Goal: Task Accomplishment & Management: Complete application form

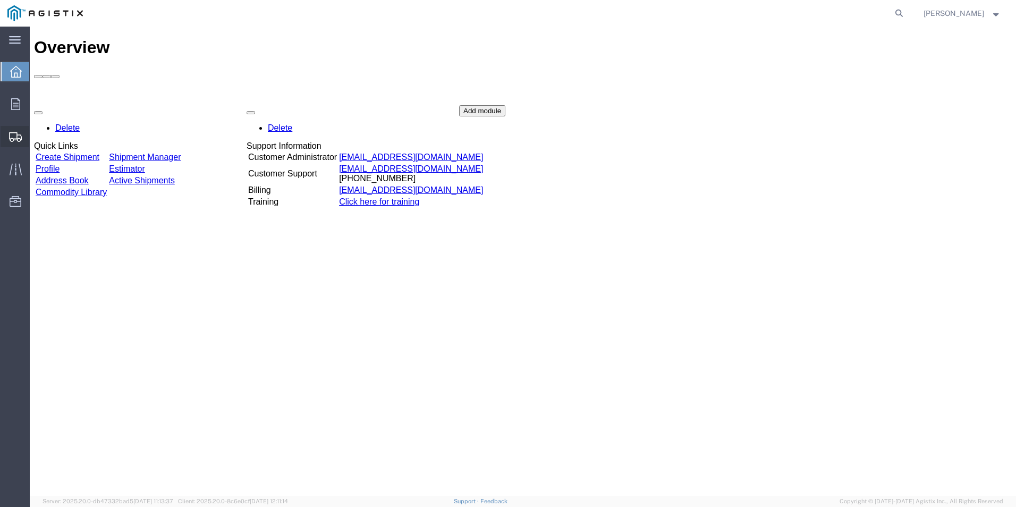
click at [0, 0] on span "Create Shipment" at bounding box center [0, 0] width 0 height 0
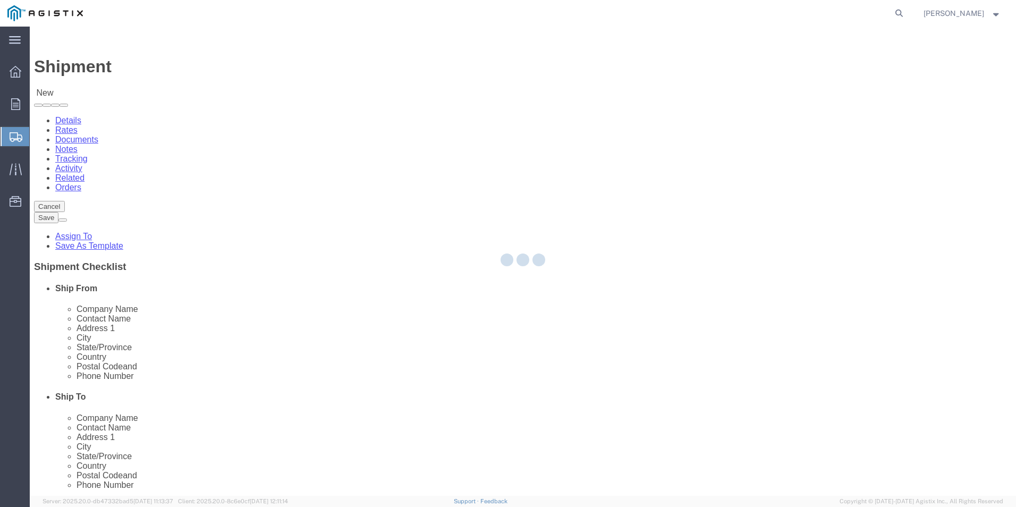
select select
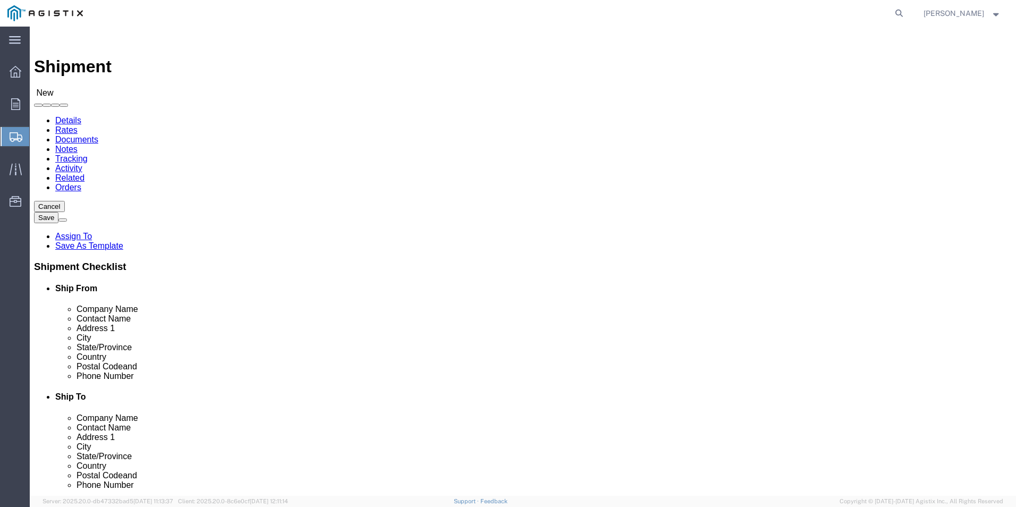
click select "Select [PERSON_NAME] Electric Co Inc PG&E"
select select "9596"
click select "Select [PERSON_NAME] Electric Co Inc PG&E"
select select
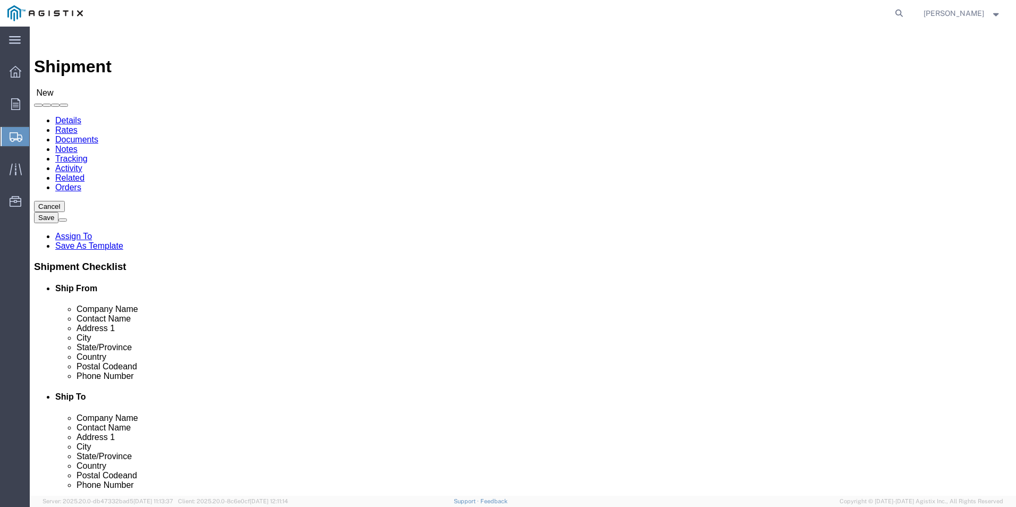
click select "Select All Others [GEOGRAPHIC_DATA] [GEOGRAPHIC_DATA] [GEOGRAPHIC_DATA] [GEOGRA…"
select select "23082"
click select "Select All Others [GEOGRAPHIC_DATA] [GEOGRAPHIC_DATA] [GEOGRAPHIC_DATA] [GEOGRA…"
click span
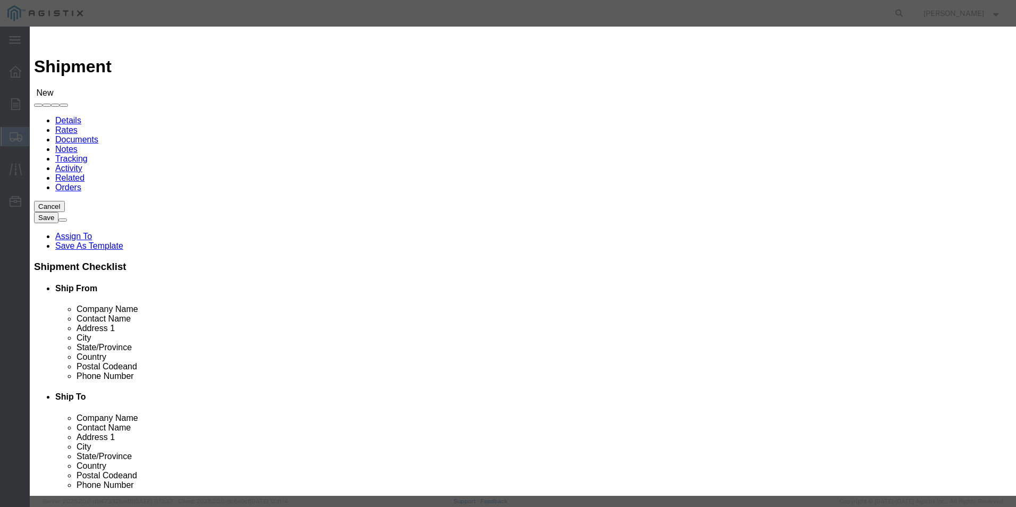
click button "Select"
select select "FL"
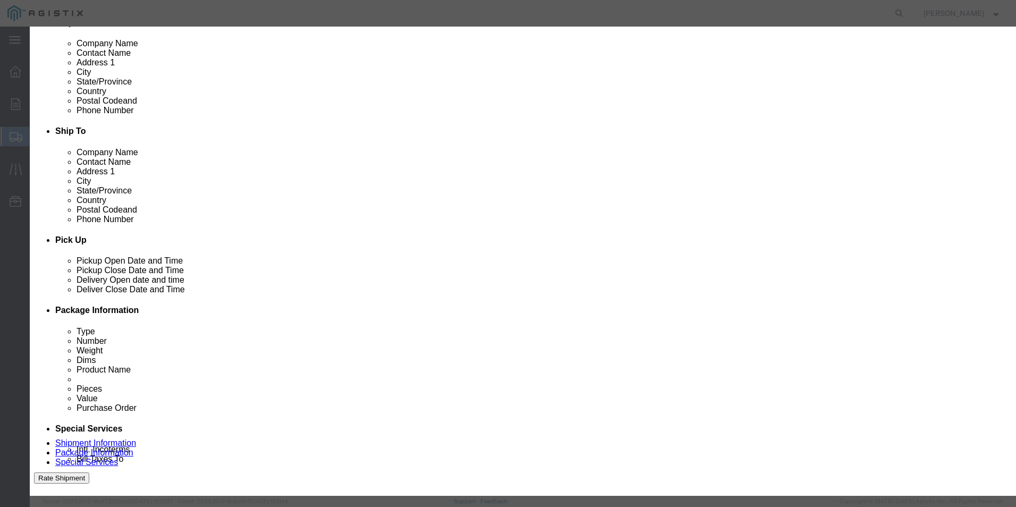
click icon "button"
click link "City"
click select "Search by Address Book Name City Company Name Contact Name Country CustomerAlia…"
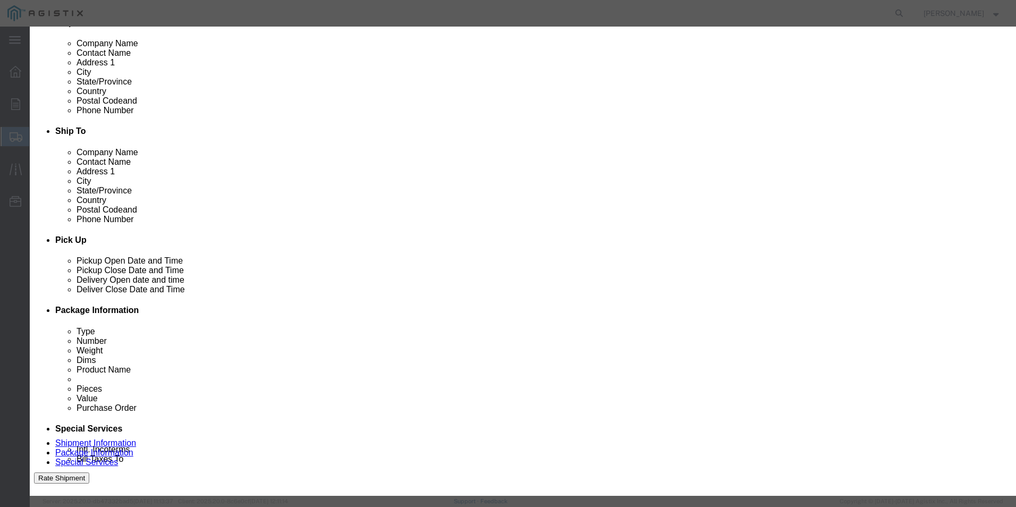
select select "city"
click select "Search by Address Book Name City Company Name Contact Name Country CustomerAlia…"
click input "text"
type input "[GEOGRAPHIC_DATA]"
click button "button"
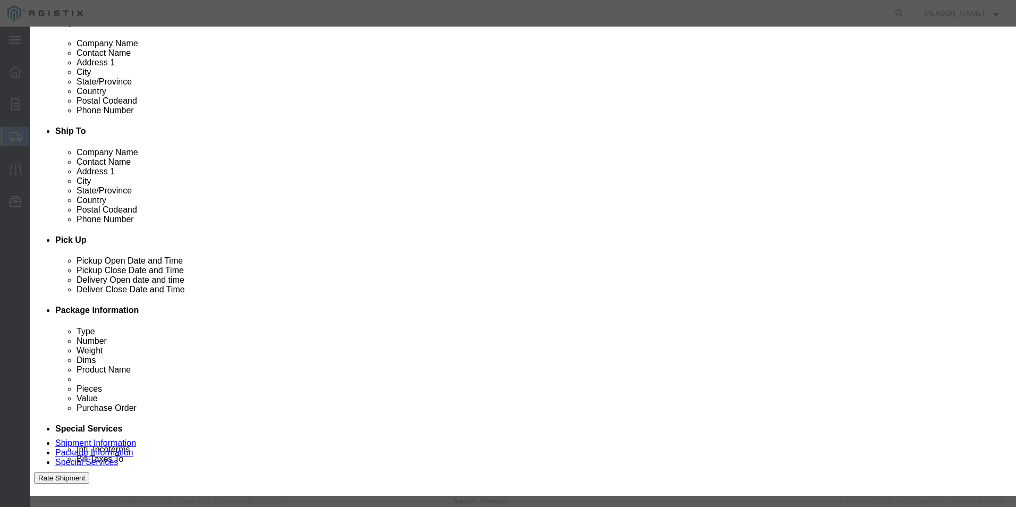
click button "Select"
select select "CA"
click select "All Company Location Other Personal Shared"
select select "COMPANY"
click select "All Company Location Other Personal Shared"
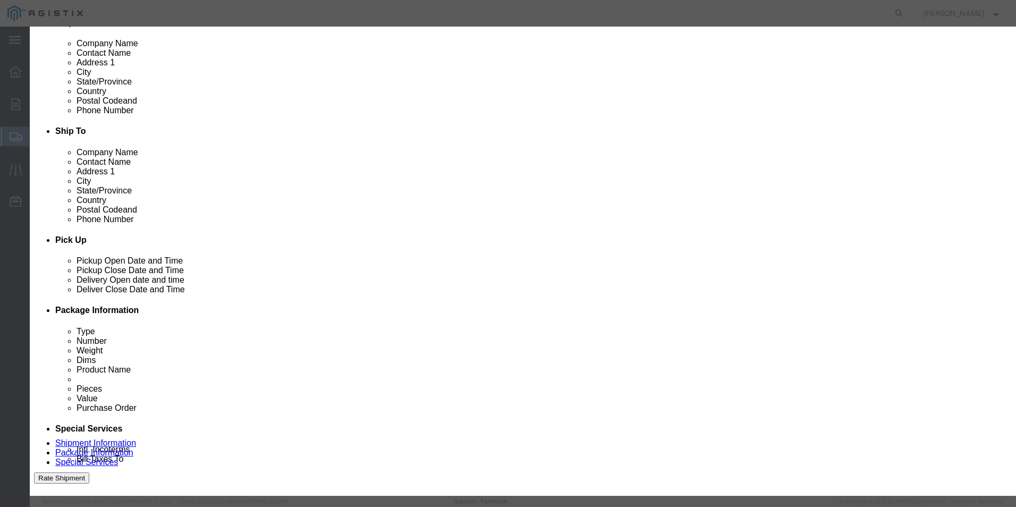
click select "All Company Location Other Personal Shared"
select select "ALL"
click select "All Company Location Other Personal Shared"
click button "Select"
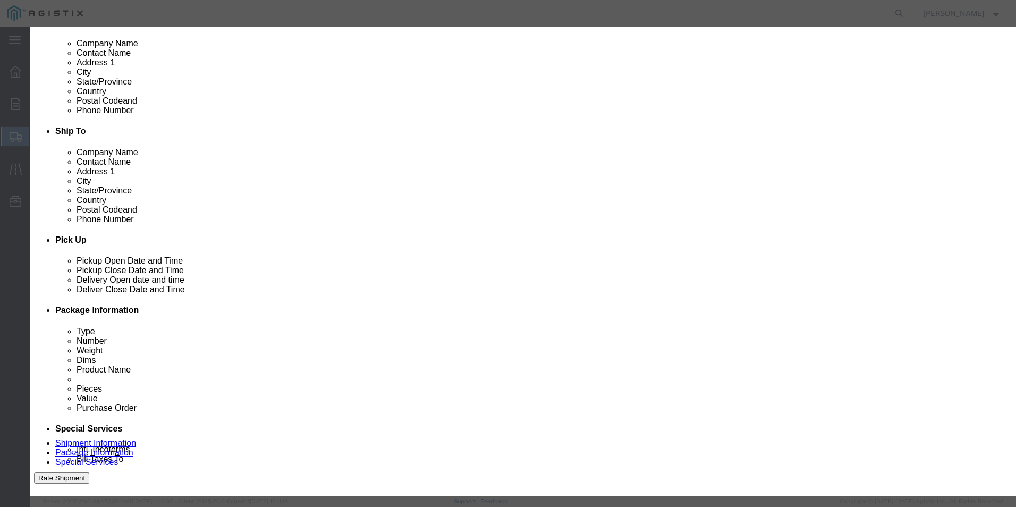
click button "Select"
select select "FL"
click button "Close"
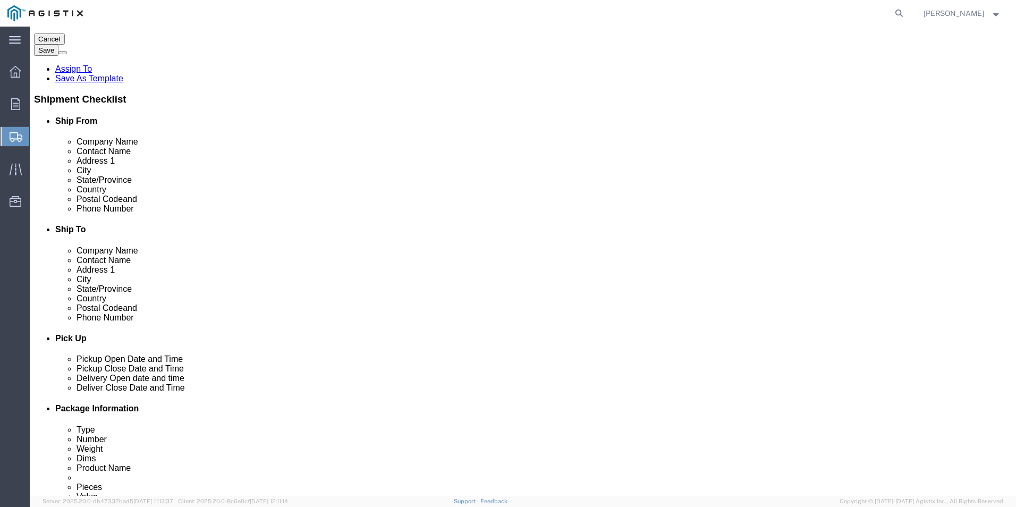
scroll to position [106, 0]
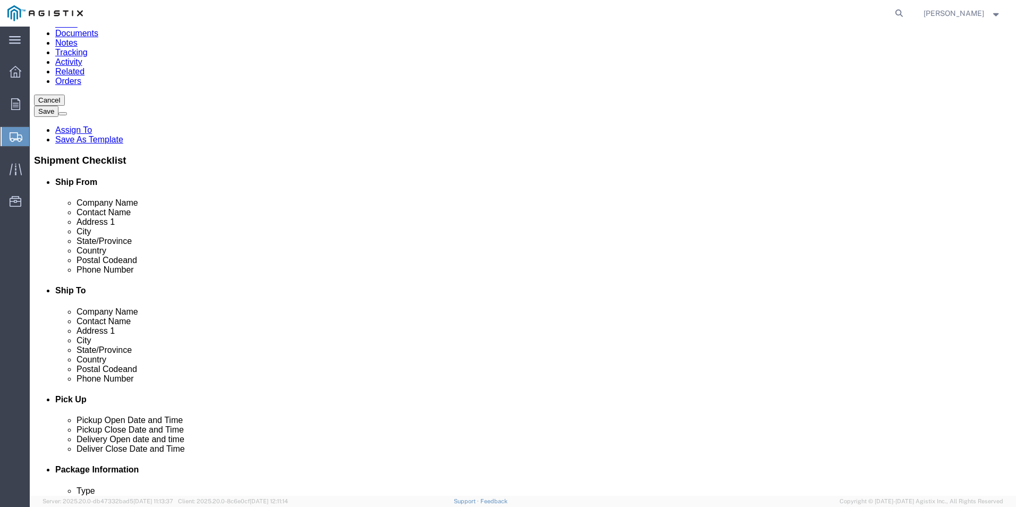
click input "text"
paste input "[PHONE_NUMBER]"
type input "[PHONE_NUMBER]"
click input "text"
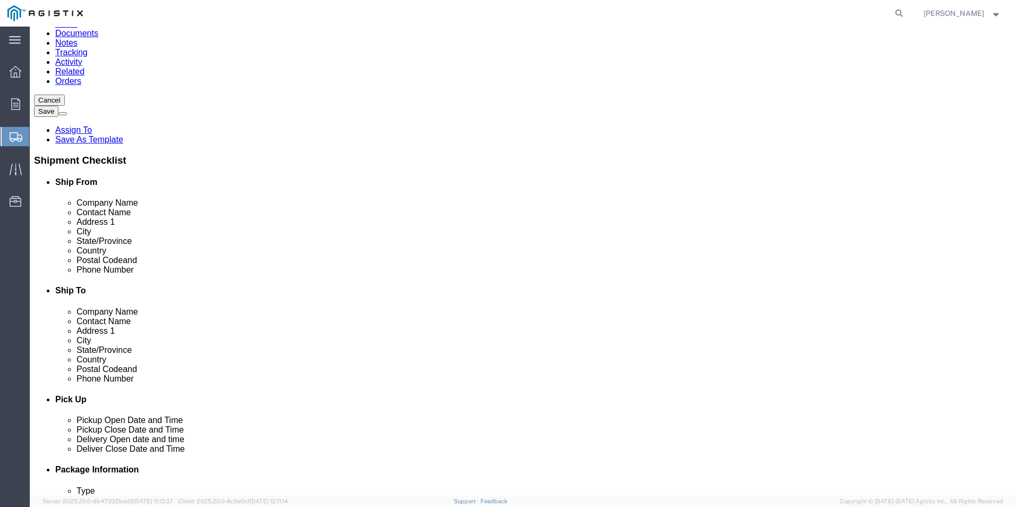
paste input "[EMAIL_ADDRESS][PERSON_NAME][DOMAIN_NAME]"
type input "[EMAIL_ADDRESS][PERSON_NAME][DOMAIN_NAME]"
click div "Phone Number [PHONE_NUMBER]"
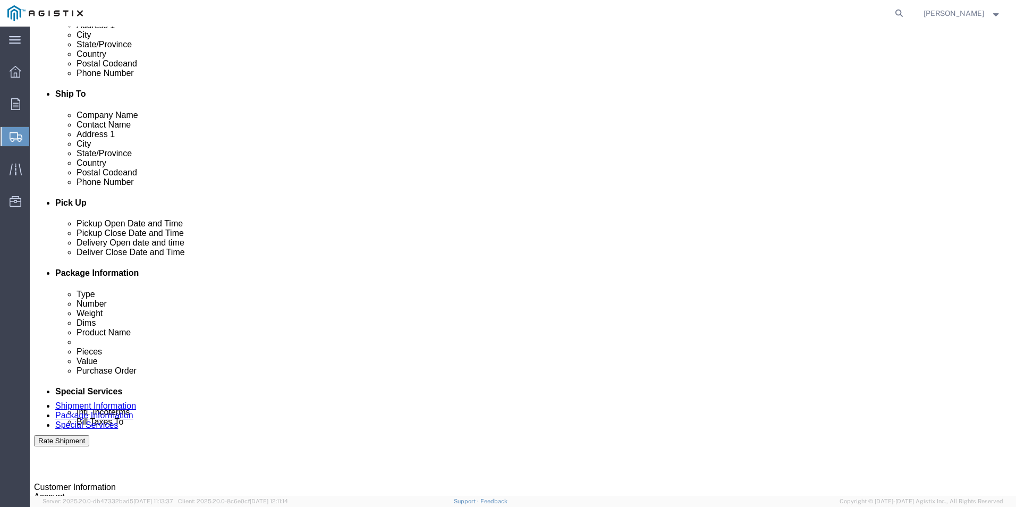
scroll to position [319, 0]
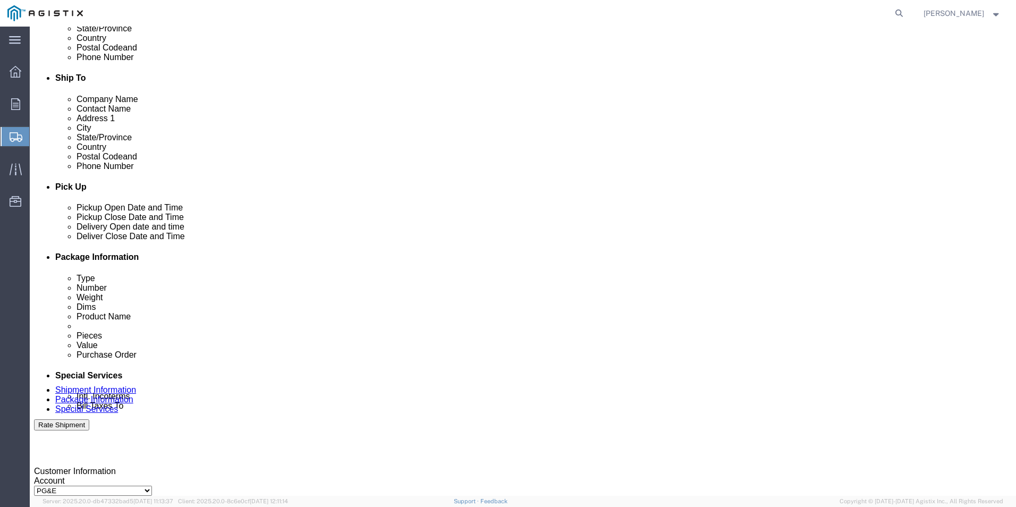
click div "[DATE] 9:00 AM"
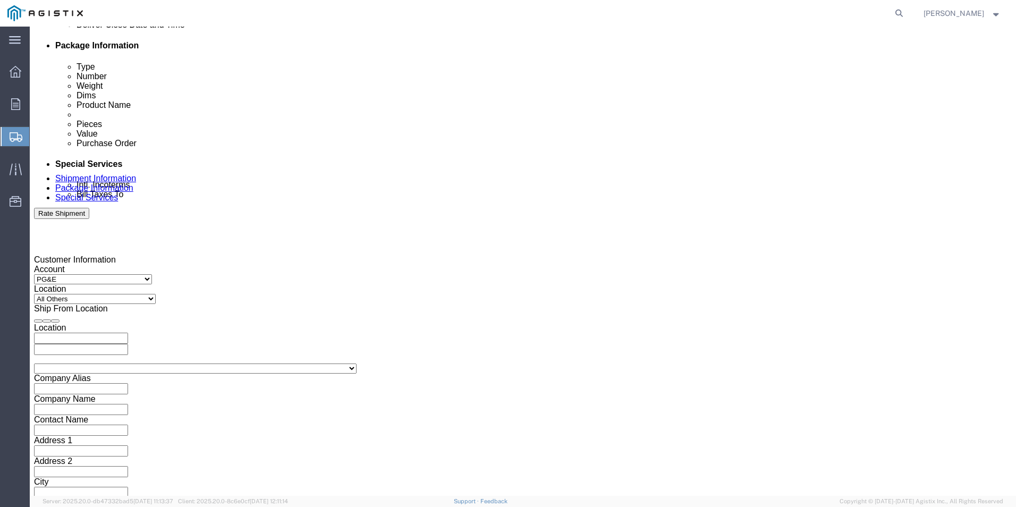
type input "4:00 PM"
click button "Apply"
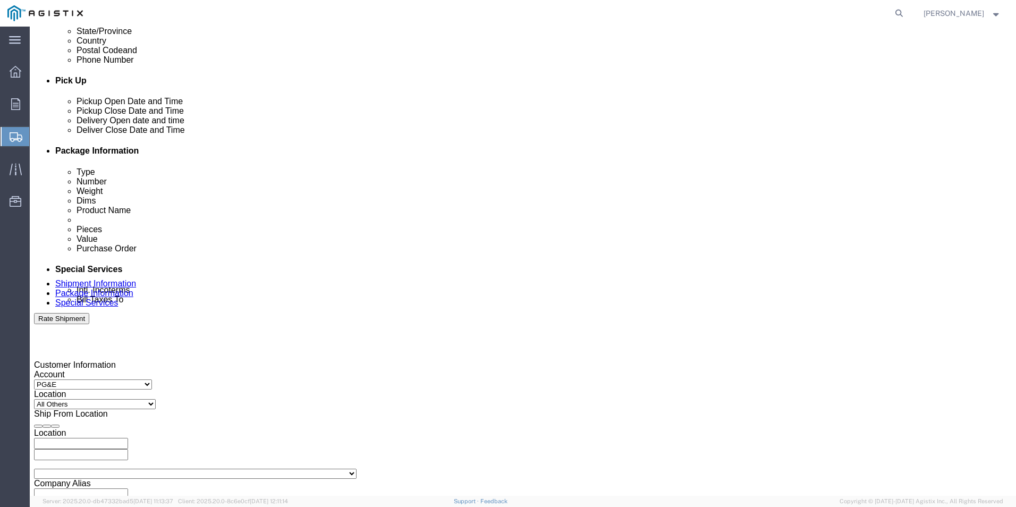
scroll to position [424, 0]
click div
click input "5:00 PM"
type input "7:00 AM"
click button "Apply"
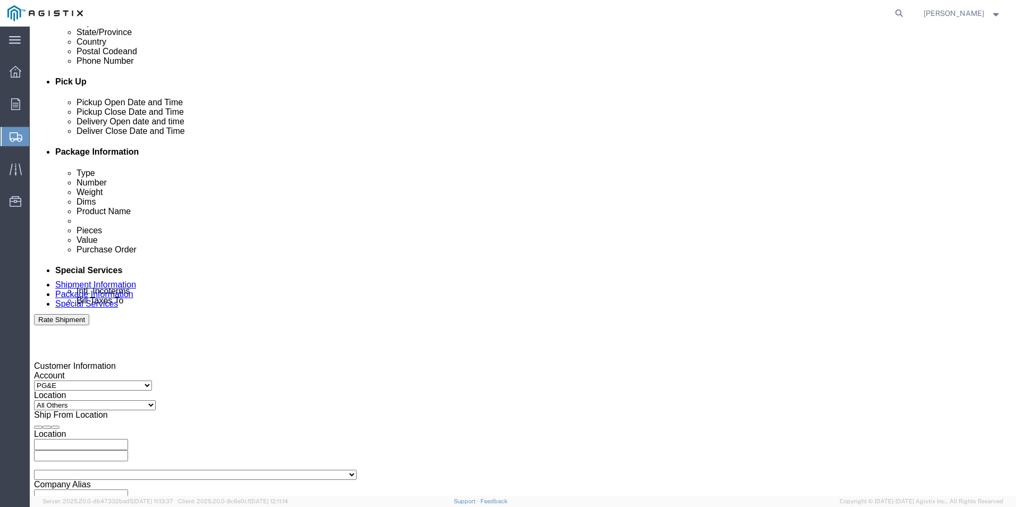
click div
click input "8:00 AM"
type input "3:00 PM"
click button "Apply"
click input "text"
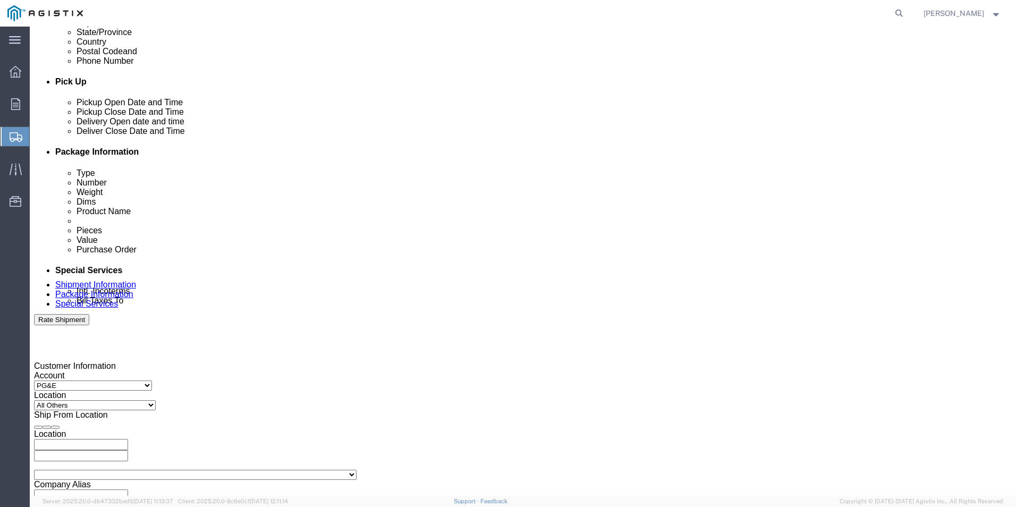
type input "3501365319"
click select "Select Account Type Activity ID Airline Appointment Number ASN Batch Request # …"
select select "SALEORDR"
click select "Select Account Type Activity ID Airline Appointment Number ASN Batch Request # …"
type input "1"
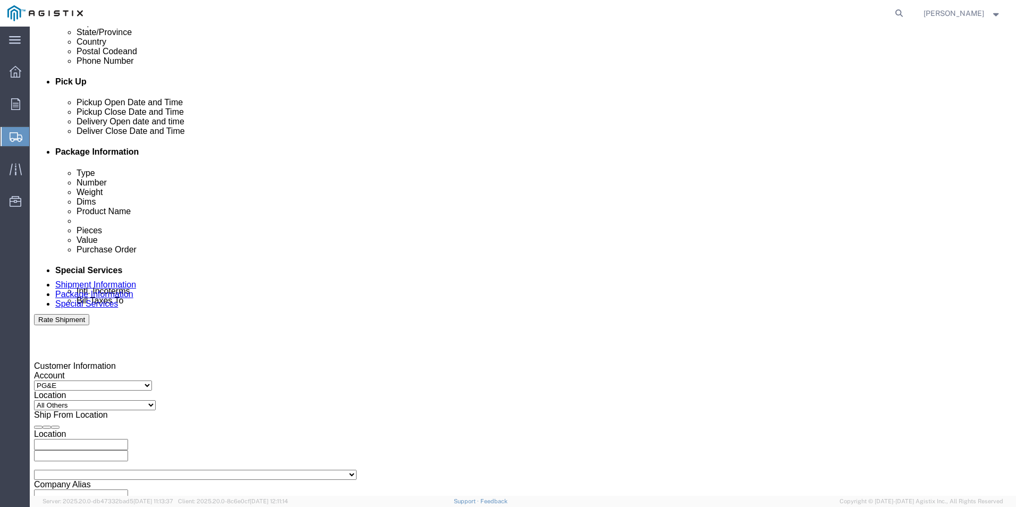
click input "1222846478"
type input "122284647"
select select "DELNUM"
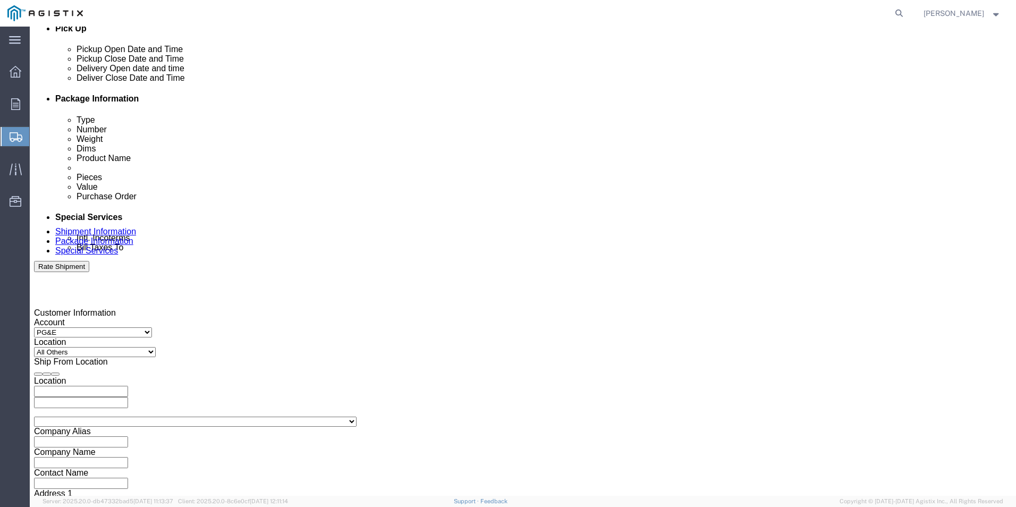
scroll to position [531, 0]
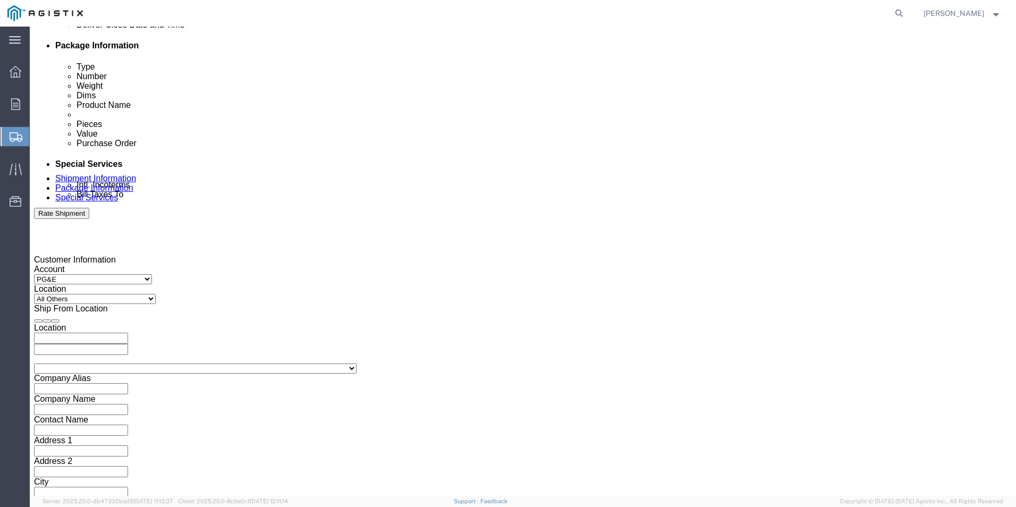
type input "832963288"
click button "Continue"
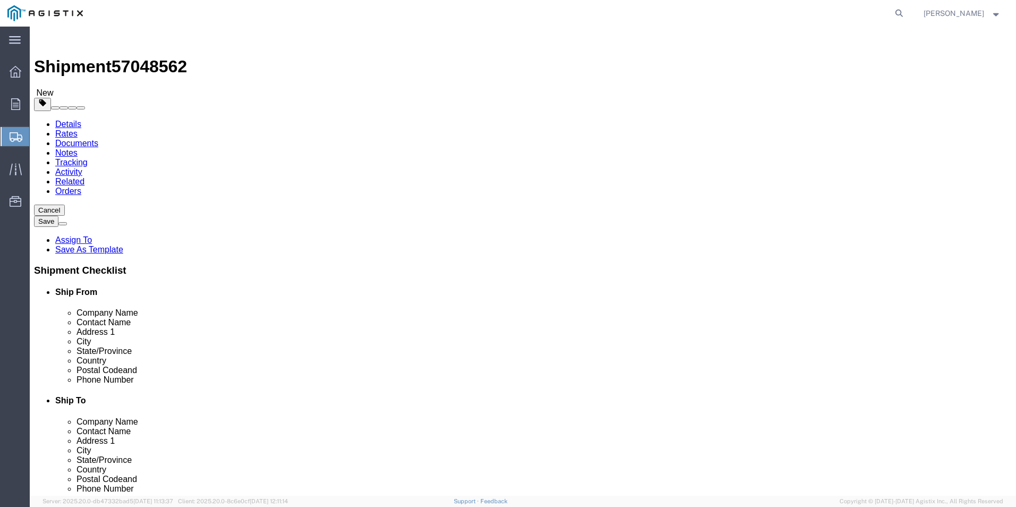
click select "Select Bulk Bundle(s) Cardboard Box(es) Carton(s) Crate(s) Drum(s) (Fiberboard)…"
select select "PSNS"
click select "Select Bulk Bundle(s) Cardboard Box(es) Carton(s) Crate(s) Drum(s) (Fiberboard)…"
click input "text"
type input "15"
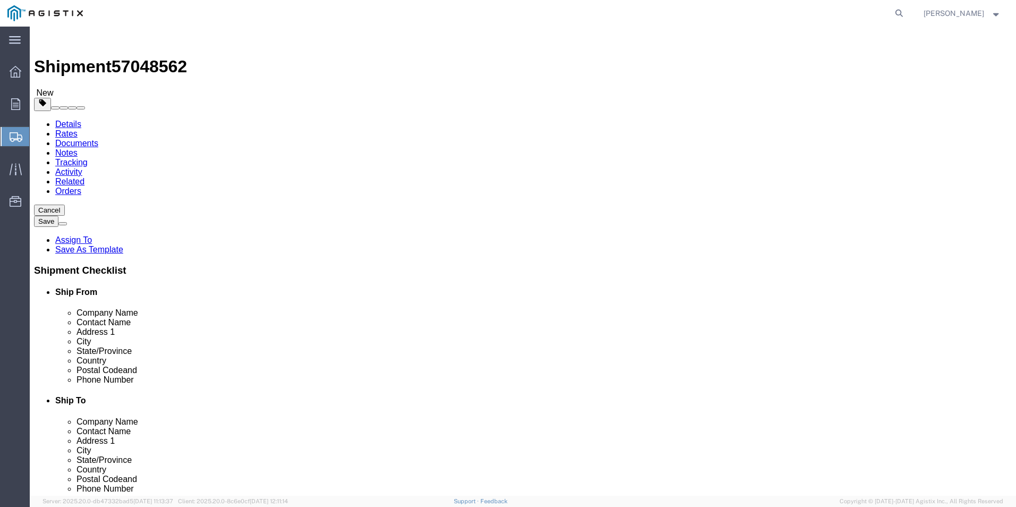
drag, startPoint x: 156, startPoint y: 253, endPoint x: 163, endPoint y: 245, distance: 9.8
click input "text"
type input "50"
type input "42"
type input "58"
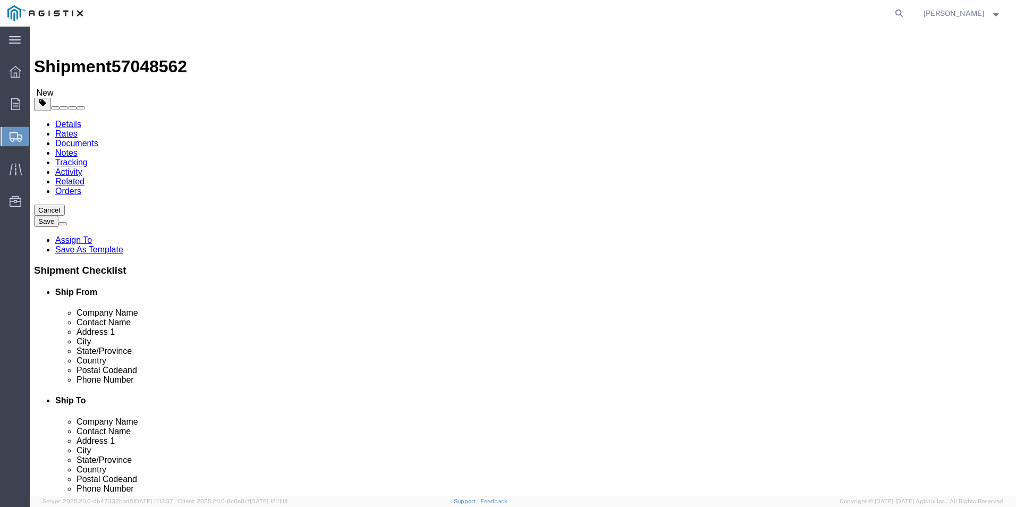
drag, startPoint x: 63, startPoint y: 263, endPoint x: 15, endPoint y: 254, distance: 49.2
click div "Package Type Select Bulk Bundle(s) Cardboard Box(es) Carton(s) Crate(s) Drum(s)…"
type input "600"
click link "Add Content"
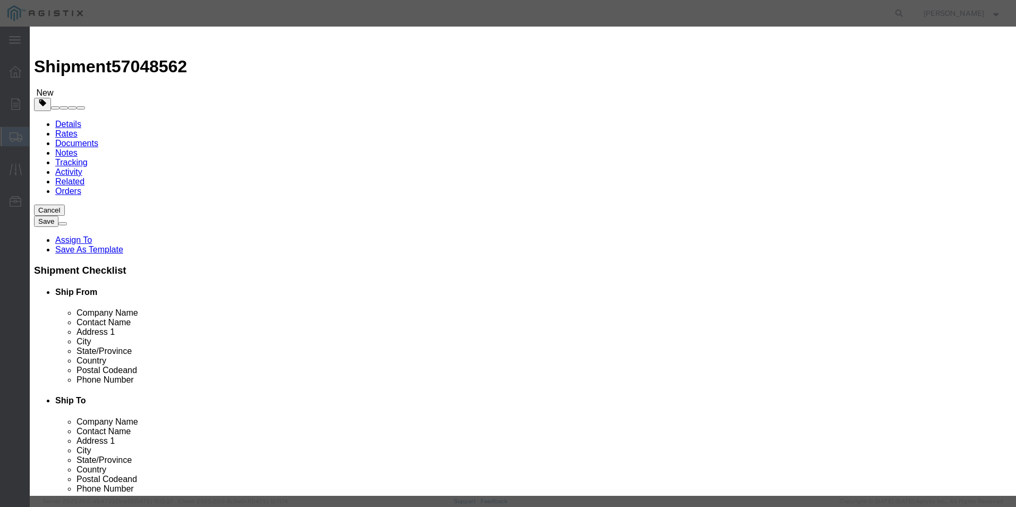
click input "text"
type input "RECLOSER"
click td "Name: ADV. CODE RECLOSER 27KV 2-PHASE VIPER ST"
select select
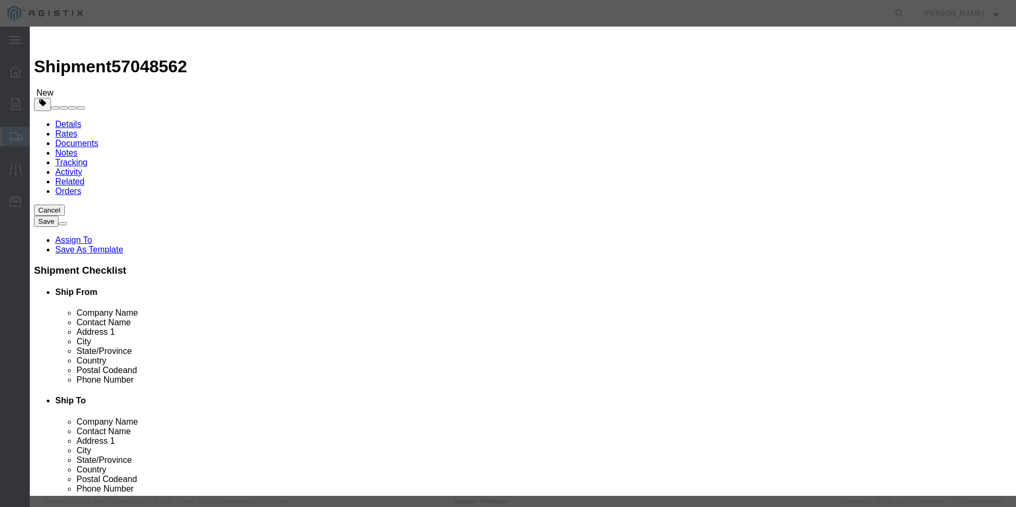
select select "USD"
type input "ADV. CODE RECLOSER 27KV 2-PHASE VIPER ST"
type input "M343969"
type input "ADV. CODE RECLOSER 27KV 2-PHASE VIPER ST"
click input "text"
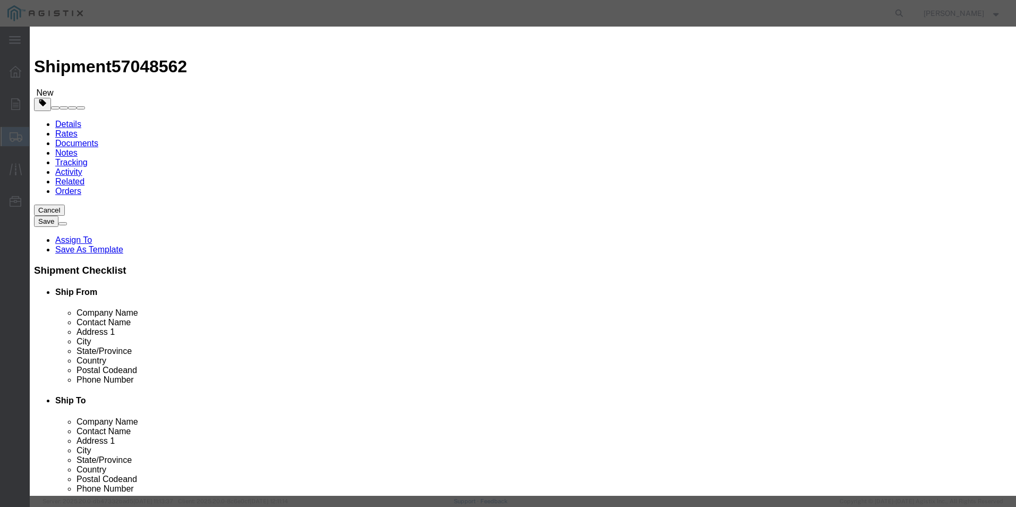
type input "15"
click select "Select Bag Barrels 100Board Feet Bottle Box Blister Pack Carats Can Capsule Car…"
select select "CRTN"
click select "Select Bag Barrels 100Board Feet Bottle Box Blister Pack Carats Can Capsule Car…"
click input "text"
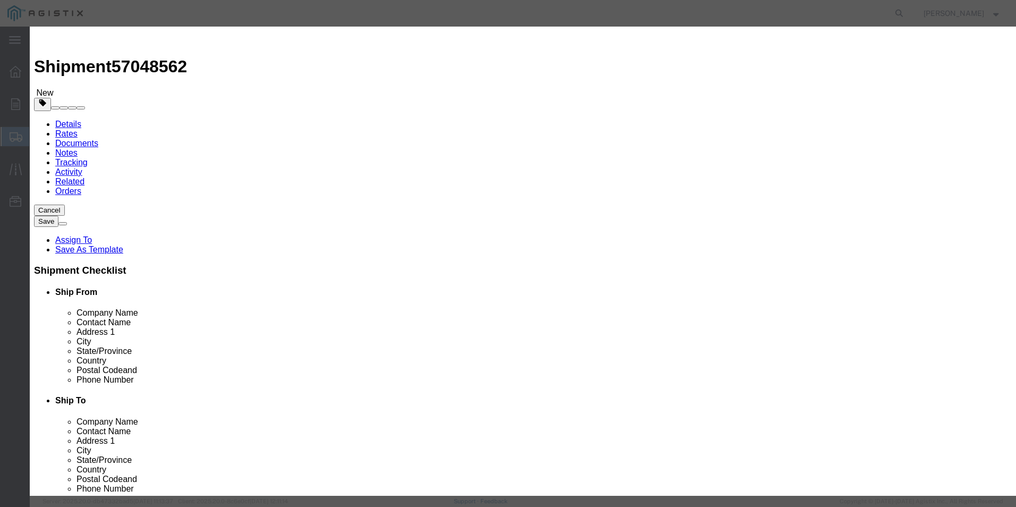
type input "62250.00"
click select "Select 50 55 60 65 70 85 92.5 100 125 175 250 300 400"
select select "92.5"
click select "Select 50 55 60 65 70 85 92.5 100 125 175 250 300 400"
click textarea
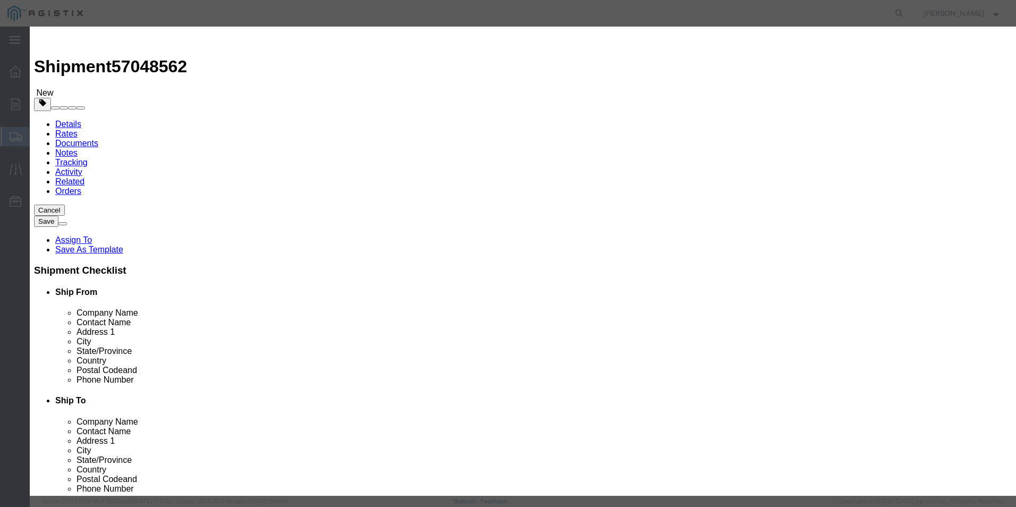
type textarea "DO NOT BREADK DOWN OR STACK ON TOP OF PALLET"
click textarea
type textarea "A-6200A-PGEH3"
click select "Select [GEOGRAPHIC_DATA] [GEOGRAPHIC_DATA] [GEOGRAPHIC_DATA] [GEOGRAPHIC_DATA] …"
select select "US"
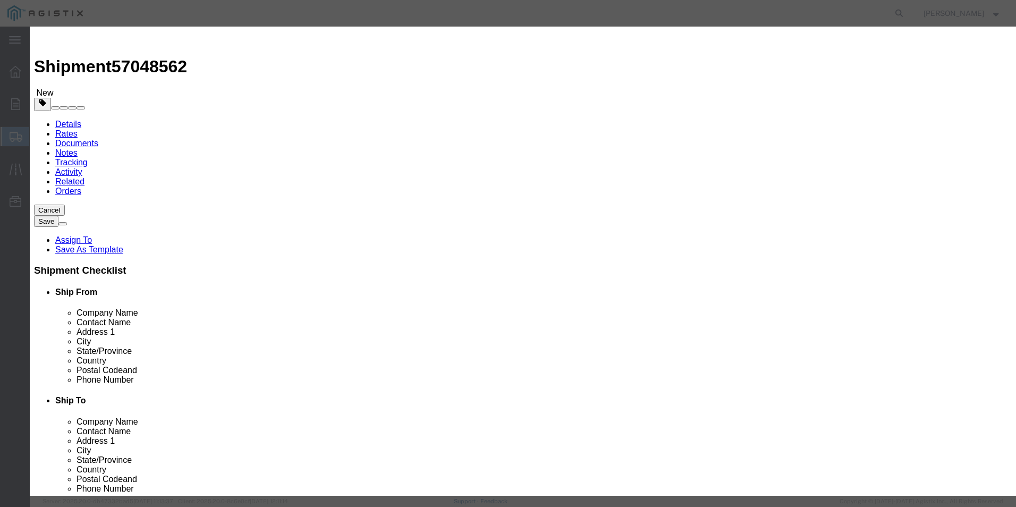
click select "Select [GEOGRAPHIC_DATA] [GEOGRAPHIC_DATA] [GEOGRAPHIC_DATA] [GEOGRAPHIC_DATA] …"
click button "Save & Close"
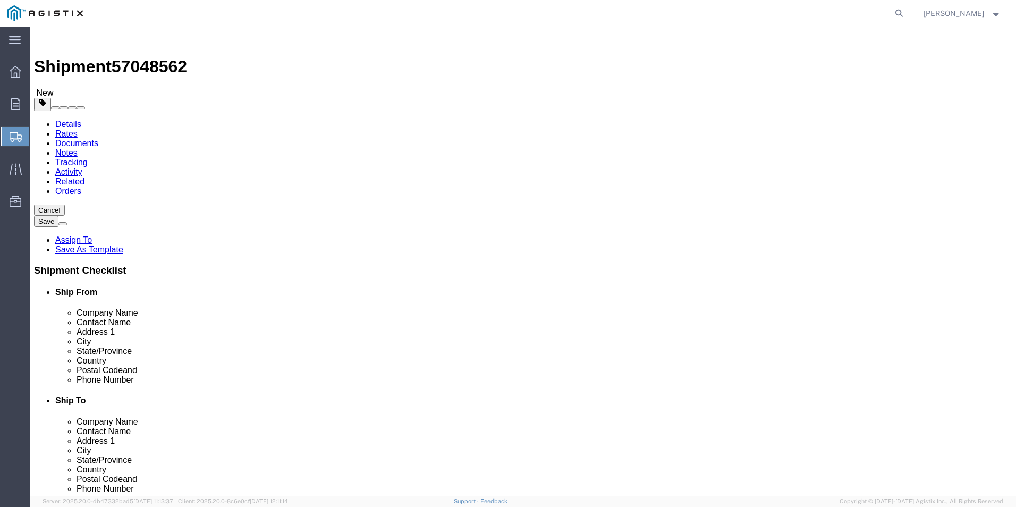
click button "Rate Shipment"
click icon
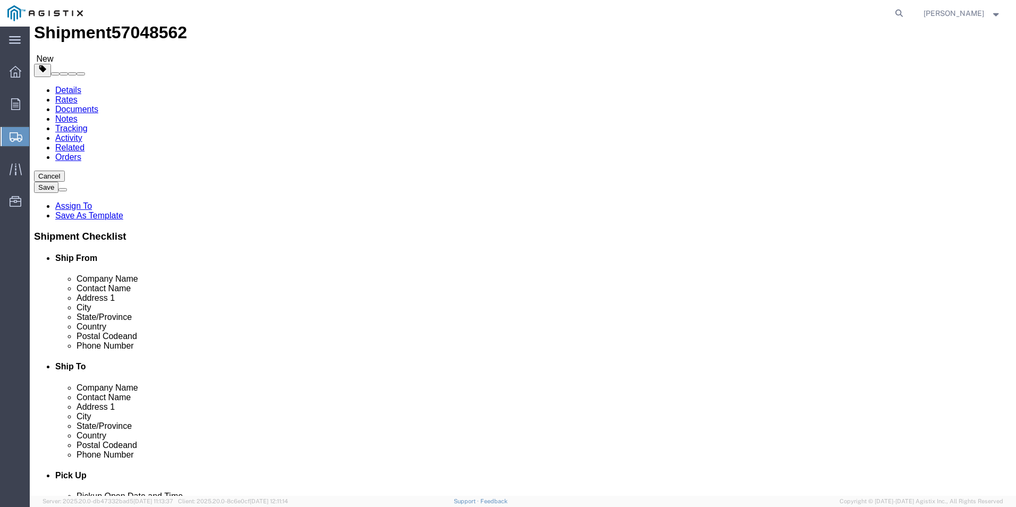
scroll to position [53, 0]
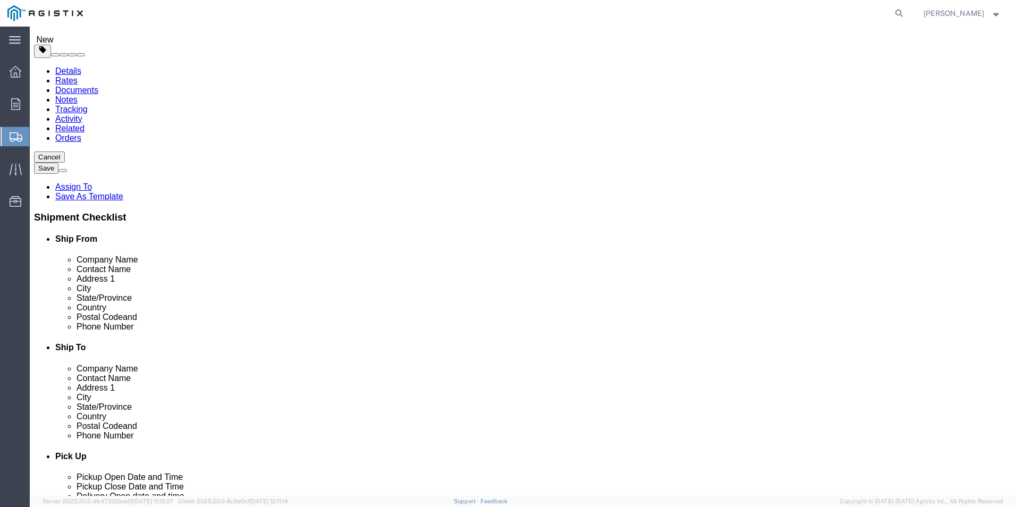
click input "Ship To Location / Contact Name : This field is required."
type input "p"
type input "P"
type input "r"
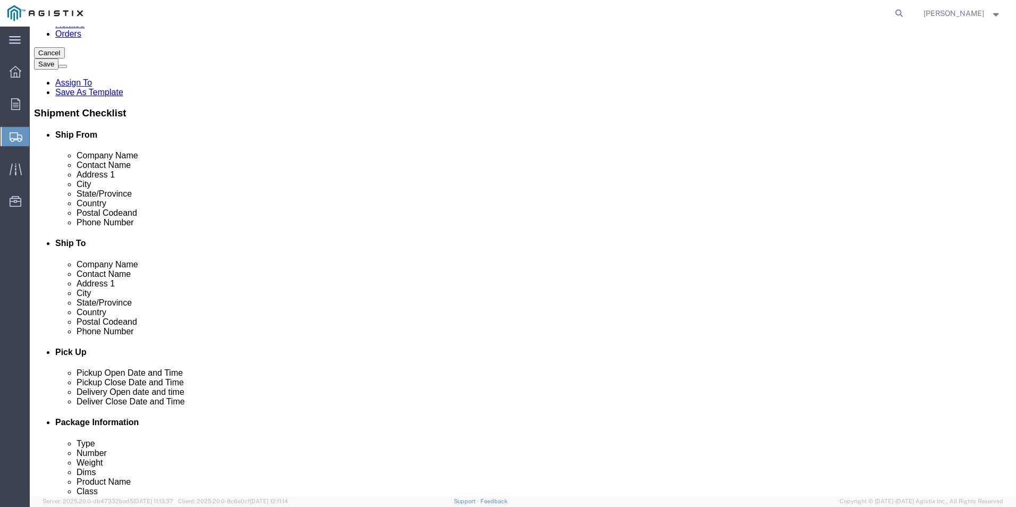
scroll to position [159, 0]
type input "Receiving Department"
click button "Rate Shipment"
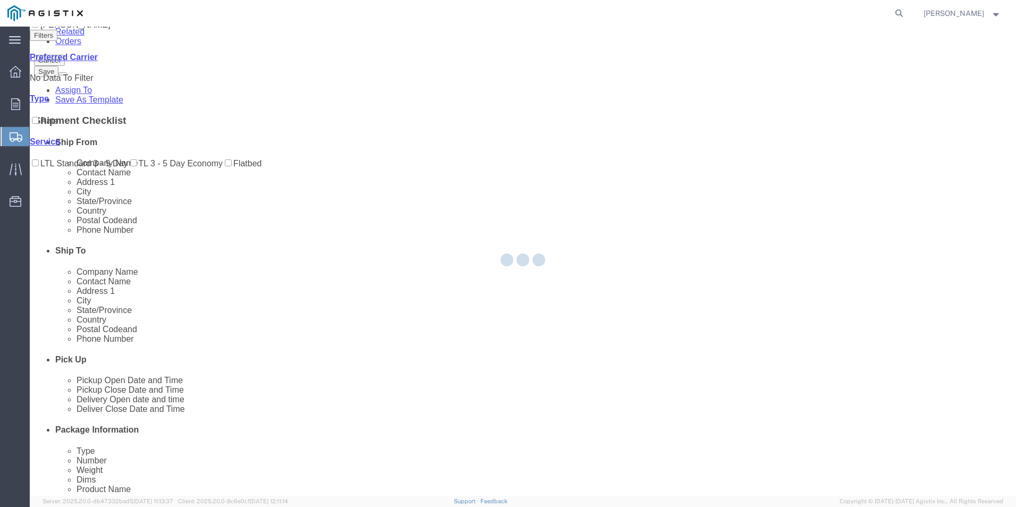
scroll to position [0, 0]
